Goal: Transaction & Acquisition: Purchase product/service

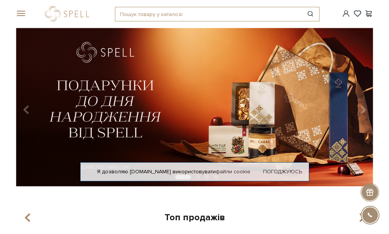
click at [141, 12] on input "text" at bounding box center [208, 14] width 186 height 14
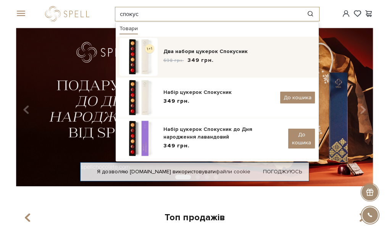
type input "спокус"
click at [134, 54] on img at bounding box center [138, 57] width 38 height 38
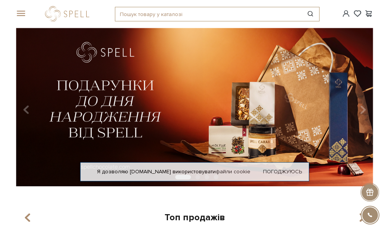
click at [129, 16] on input "text" at bounding box center [208, 14] width 186 height 14
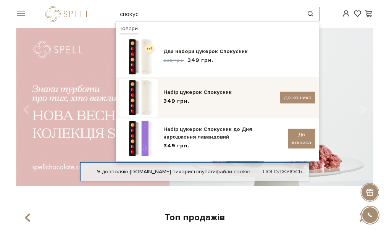
type input "спокус"
click at [146, 101] on img at bounding box center [138, 98] width 38 height 38
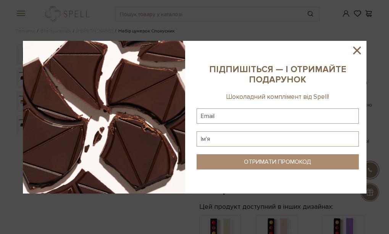
click at [356, 49] on icon at bounding box center [357, 51] width 8 height 8
